Goal: Transaction & Acquisition: Purchase product/service

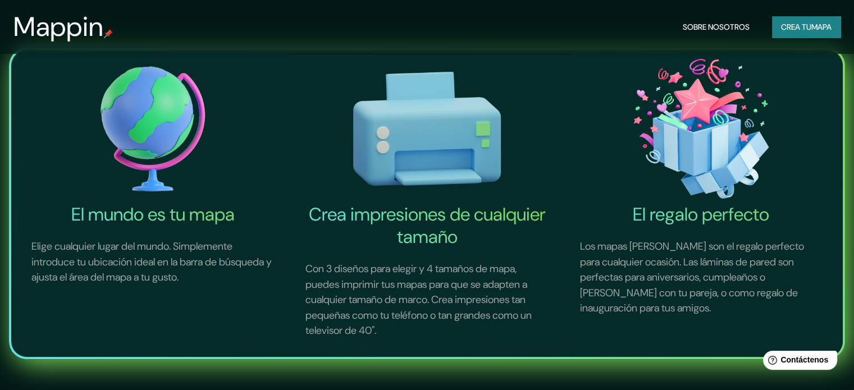
scroll to position [168, 0]
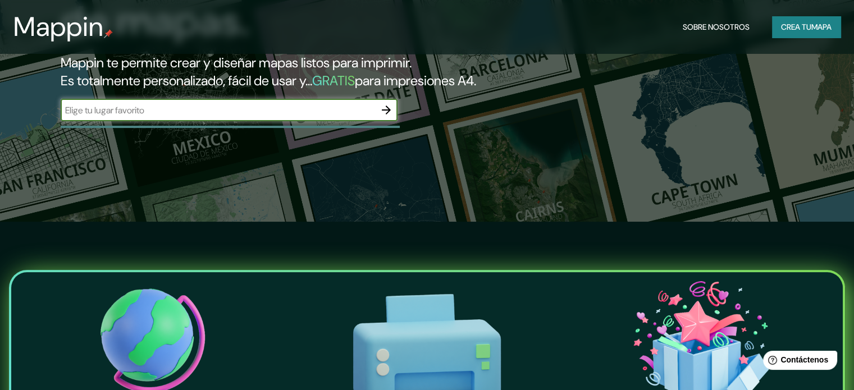
click at [175, 117] on input "text" at bounding box center [218, 110] width 314 height 13
type input "zona 16 [GEOGRAPHIC_DATA]"
click at [391, 117] on icon "button" at bounding box center [385, 109] width 13 height 13
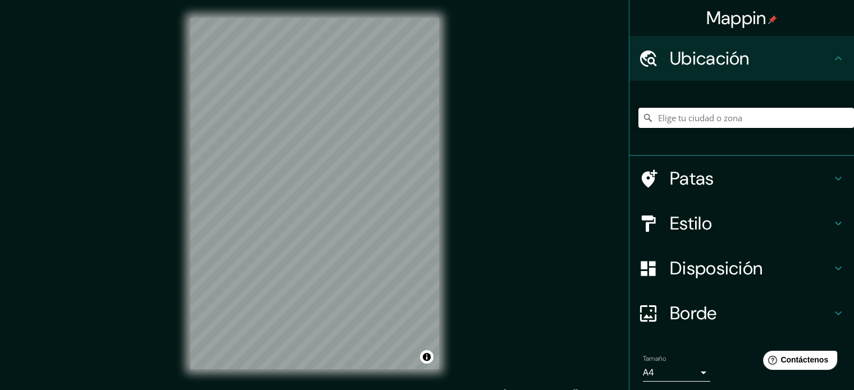
click at [430, 116] on input "Elige tu ciudad o zona" at bounding box center [746, 118] width 216 height 20
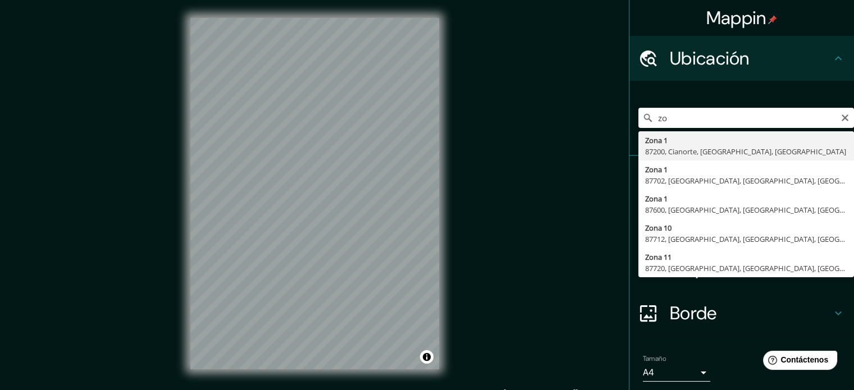
type input "z"
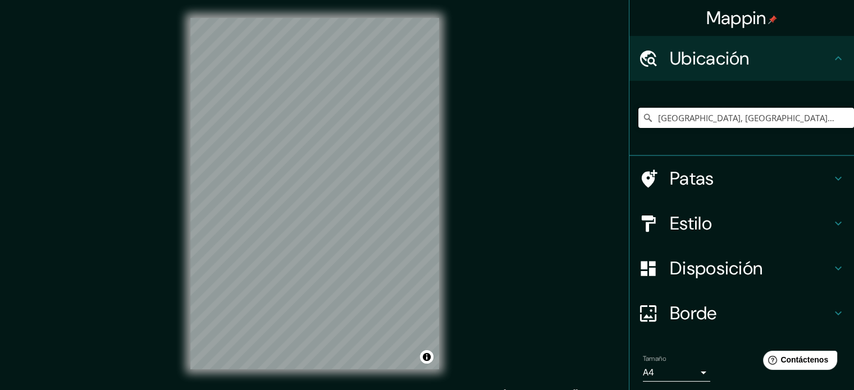
type input "[GEOGRAPHIC_DATA], [GEOGRAPHIC_DATA], [GEOGRAPHIC_DATA], [GEOGRAPHIC_DATA]"
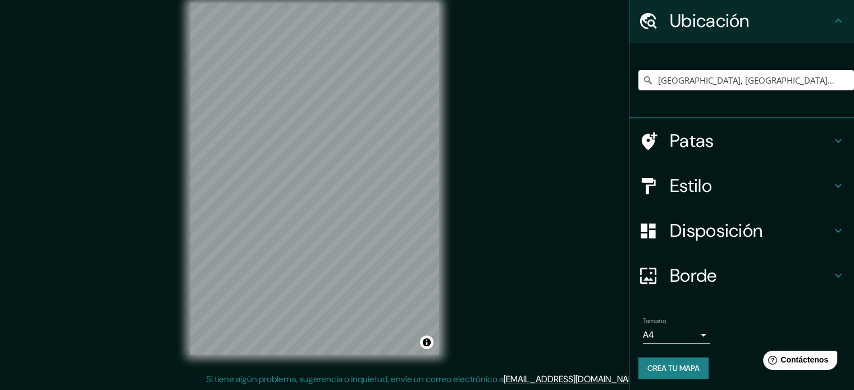
scroll to position [39, 0]
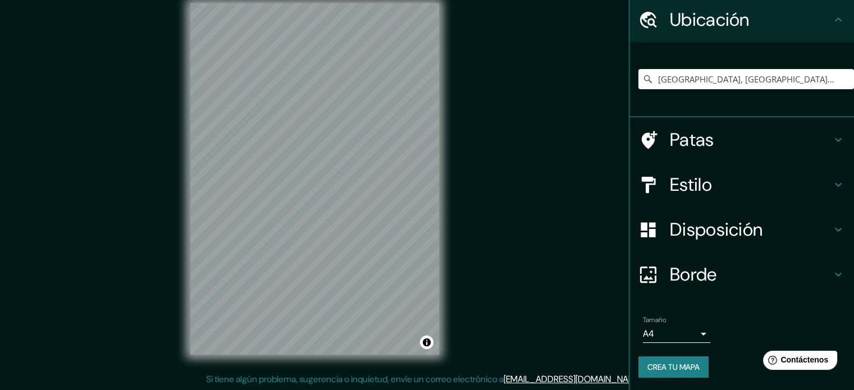
click at [430, 274] on h4 "Borde" at bounding box center [751, 274] width 162 height 22
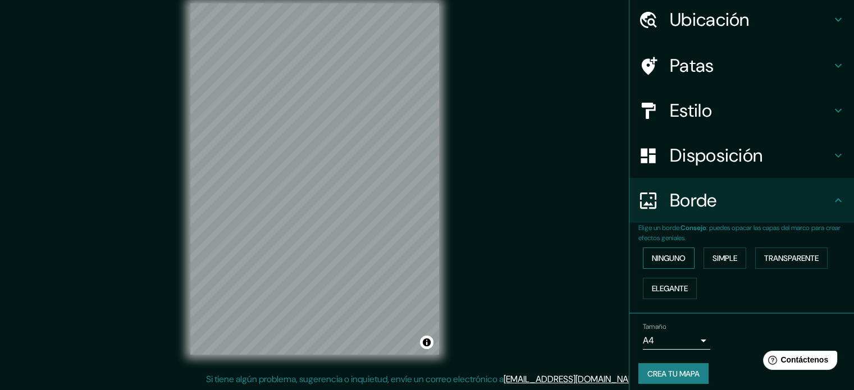
drag, startPoint x: 657, startPoint y: 254, endPoint x: 676, endPoint y: 258, distance: 19.4
click at [430, 255] on font "Ninguno" at bounding box center [669, 258] width 34 height 10
click at [430, 256] on font "Simple" at bounding box center [724, 258] width 25 height 10
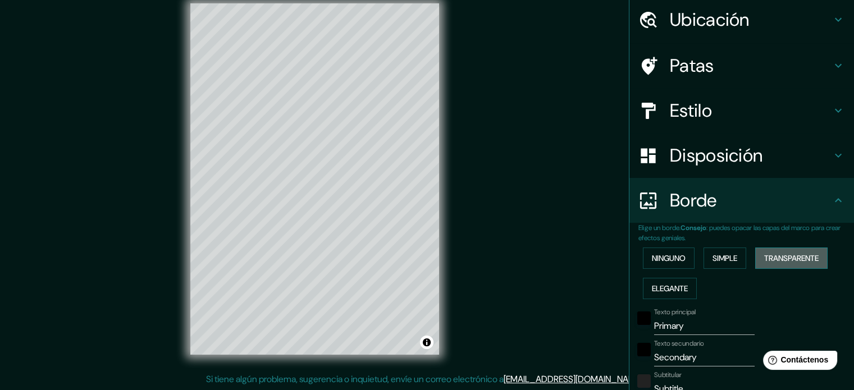
click at [430, 253] on font "Transparente" at bounding box center [791, 258] width 54 height 10
click at [430, 278] on button "Elegante" at bounding box center [670, 288] width 54 height 21
click at [430, 252] on button "Simple" at bounding box center [724, 258] width 43 height 21
click at [430, 253] on font "Ninguno" at bounding box center [669, 258] width 34 height 10
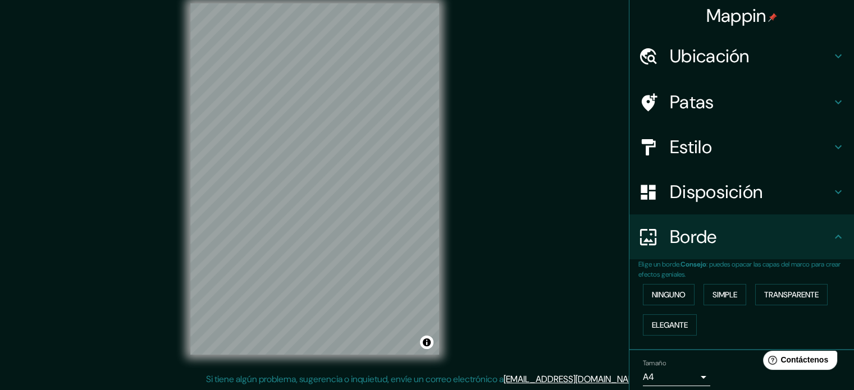
scroll to position [0, 0]
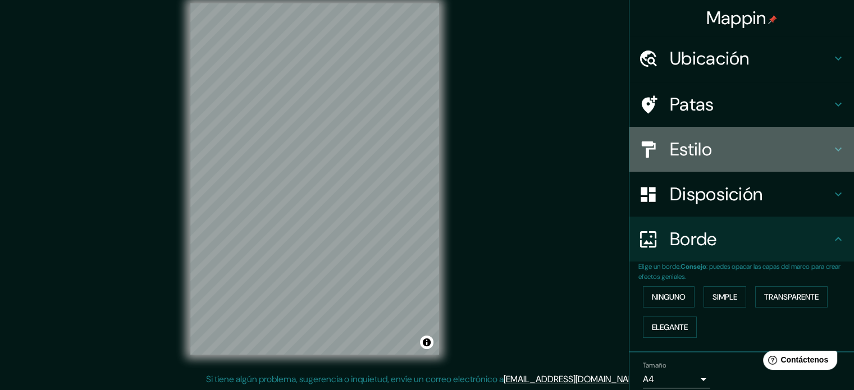
click at [430, 164] on div "Estilo" at bounding box center [741, 149] width 225 height 45
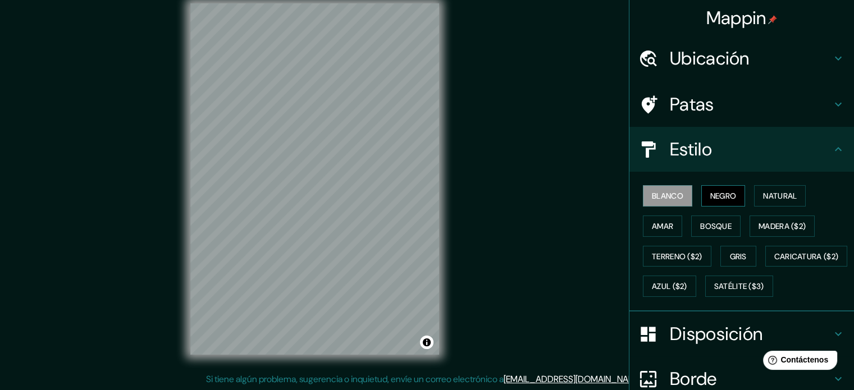
click at [430, 194] on font "Negro" at bounding box center [723, 196] width 26 height 10
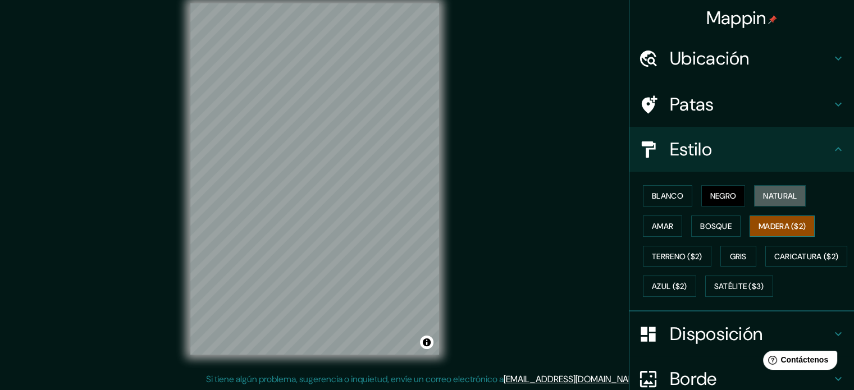
drag, startPoint x: 763, startPoint y: 190, endPoint x: 762, endPoint y: 216, distance: 25.8
click at [430, 190] on font "Natural" at bounding box center [780, 196] width 34 height 15
click at [430, 216] on button "Madera ($2)" at bounding box center [781, 226] width 65 height 21
click at [430, 217] on button "Bosque" at bounding box center [715, 226] width 49 height 21
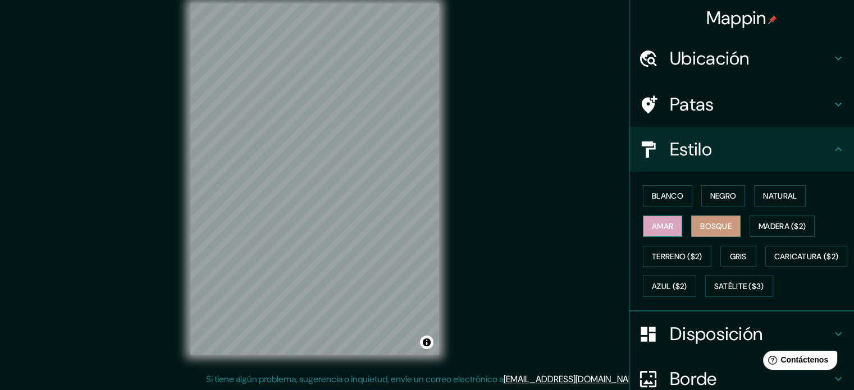
click at [430, 223] on font "Amar" at bounding box center [662, 226] width 21 height 10
click at [430, 249] on font "Terreno ($2)" at bounding box center [677, 256] width 51 height 15
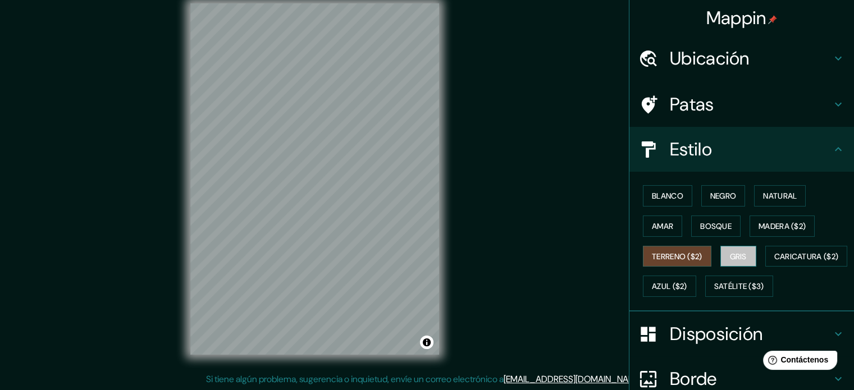
click at [430, 256] on font "Gris" at bounding box center [738, 256] width 17 height 10
click at [430, 291] on font "Azul ($2)" at bounding box center [669, 286] width 35 height 15
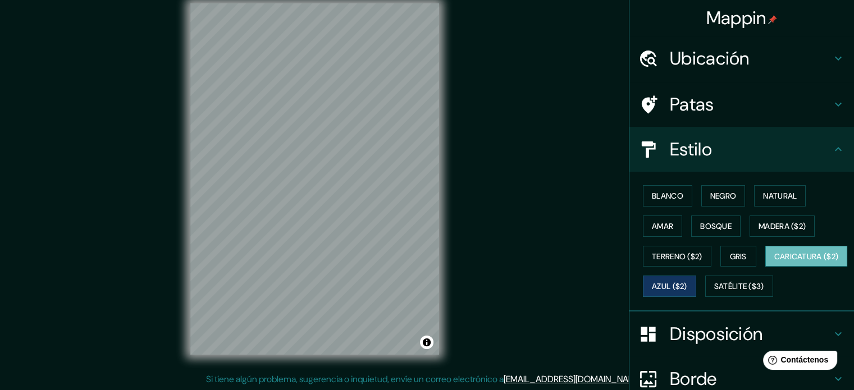
click at [430, 267] on button "Caricatura ($2)" at bounding box center [806, 256] width 83 height 21
click at [430, 208] on div "Mappin Ubicación [GEOGRAPHIC_DATA], [GEOGRAPHIC_DATA], [GEOGRAPHIC_DATA], [GEOG…" at bounding box center [427, 187] width 854 height 405
click at [430, 279] on font "Azul ($2)" at bounding box center [669, 286] width 35 height 15
click at [430, 255] on font "Gris" at bounding box center [738, 256] width 17 height 10
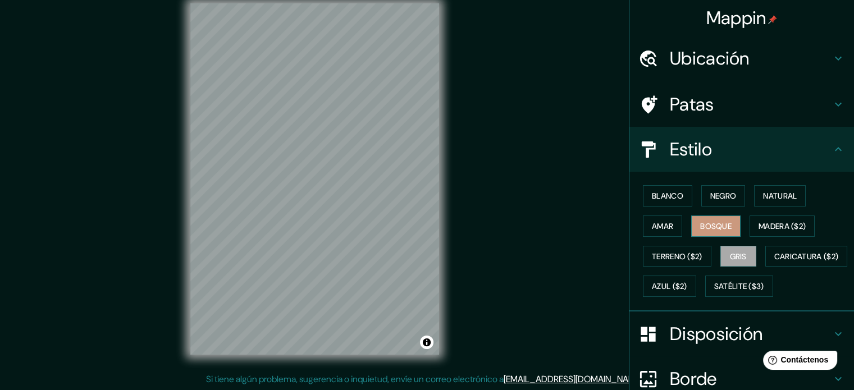
click at [430, 232] on font "Bosque" at bounding box center [715, 226] width 31 height 15
click at [430, 222] on font "Madera ($2)" at bounding box center [781, 226] width 47 height 10
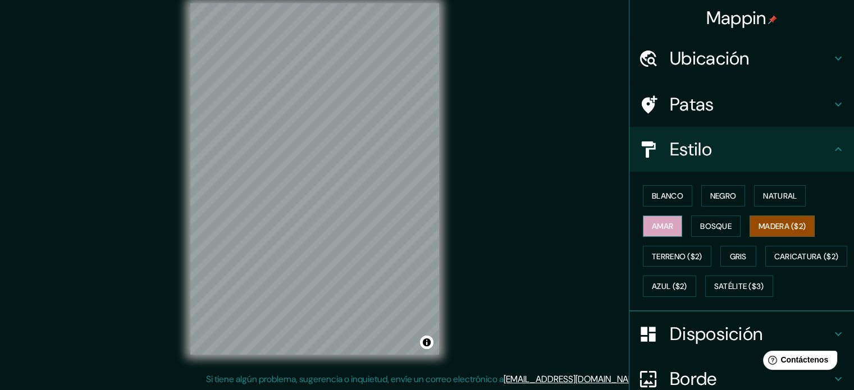
click at [430, 217] on button "Amar" at bounding box center [662, 226] width 39 height 21
click at [430, 196] on font "Blanco" at bounding box center [667, 196] width 31 height 10
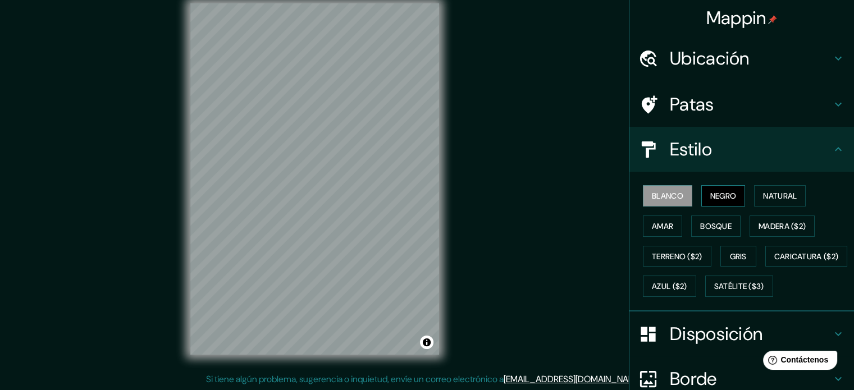
click at [430, 197] on font "Negro" at bounding box center [723, 196] width 26 height 10
click at [430, 185] on button "Natural" at bounding box center [780, 195] width 52 height 21
click at [430, 242] on div "Blanco Negro Natural Amar Bosque Madera ($2) Terreno ($2) Gris Caricatura ($2) …" at bounding box center [746, 241] width 216 height 121
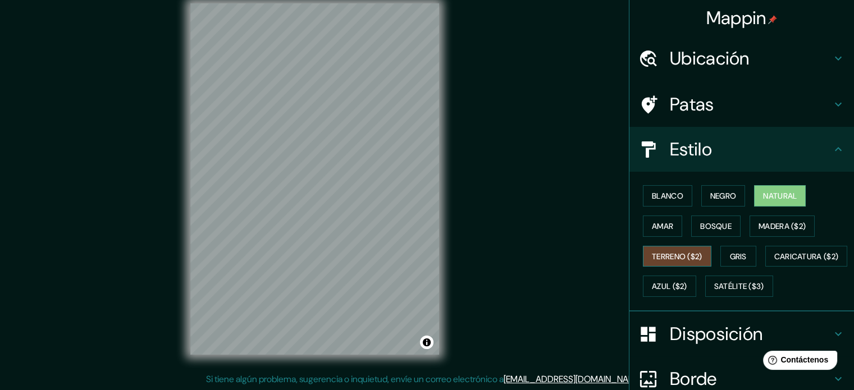
click at [430, 249] on button "Terreno ($2)" at bounding box center [677, 256] width 68 height 21
click at [430, 244] on div "Blanco Negro Natural Amar Bosque Madera ($2) Terreno ($2) Gris Caricatura ($2) …" at bounding box center [746, 241] width 216 height 121
click at [430, 273] on div "Blanco Negro Natural Amar Bosque Madera ($2) Terreno ($2) Gris Caricatura ($2) …" at bounding box center [746, 241] width 216 height 121
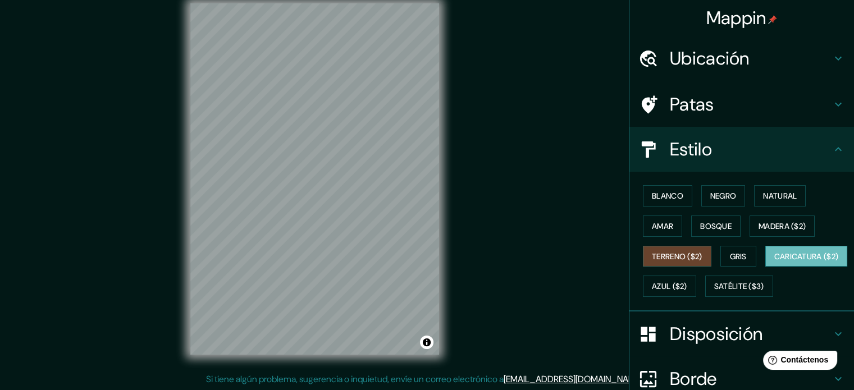
click at [430, 262] on font "Caricatura ($2)" at bounding box center [806, 256] width 65 height 10
click at [430, 258] on font "Gris" at bounding box center [738, 256] width 17 height 10
click at [430, 262] on font "Caricatura ($2)" at bounding box center [806, 256] width 65 height 10
